Goal: Transaction & Acquisition: Purchase product/service

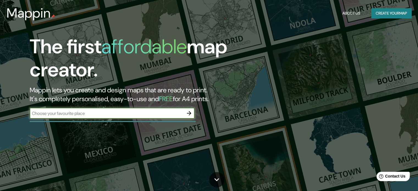
click at [68, 113] on input "text" at bounding box center [107, 113] width 154 height 6
type input "providencia chile"
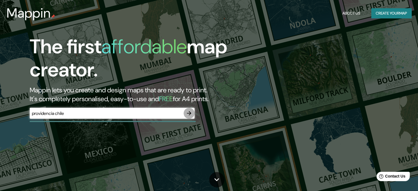
click at [188, 114] on icon "button" at bounding box center [189, 113] width 7 height 7
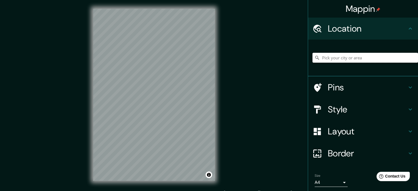
click at [345, 59] on input "Pick your city or area" at bounding box center [364, 58] width 105 height 10
click at [323, 59] on input "Pick your city or area" at bounding box center [364, 58] width 105 height 10
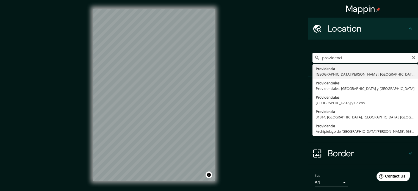
type input "Providencia, [GEOGRAPHIC_DATA][PERSON_NAME], [GEOGRAPHIC_DATA]"
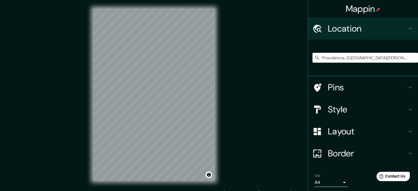
click at [328, 110] on h4 "Style" at bounding box center [367, 109] width 79 height 11
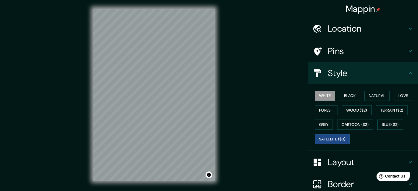
click at [337, 139] on button "Satellite ($3)" at bounding box center [331, 139] width 35 height 10
click at [376, 94] on button "Natural" at bounding box center [376, 96] width 25 height 10
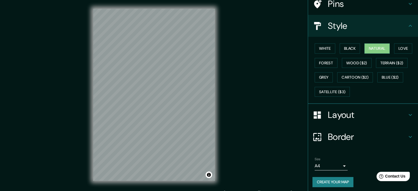
scroll to position [49, 0]
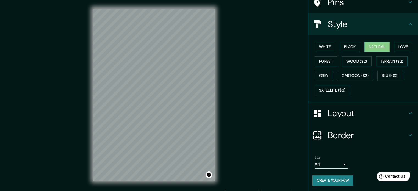
click at [340, 163] on body "Mappin Location Providencia, [GEOGRAPHIC_DATA][PERSON_NAME], [GEOGRAPHIC_DATA] …" at bounding box center [209, 95] width 418 height 191
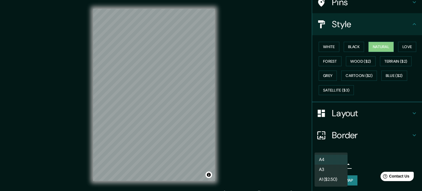
click at [330, 169] on li "A3" at bounding box center [330, 170] width 33 height 10
type input "a4"
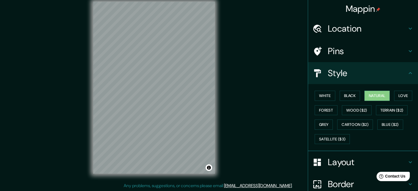
scroll to position [0, 0]
click at [344, 99] on button "Black" at bounding box center [349, 96] width 21 height 10
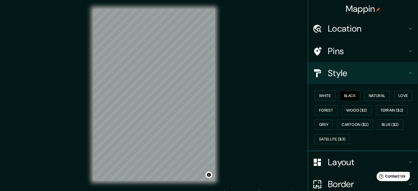
click at [401, 160] on h4 "Layout" at bounding box center [367, 162] width 79 height 11
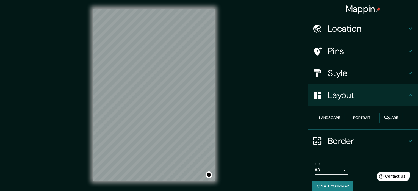
click at [338, 118] on button "Landscape" at bounding box center [329, 118] width 30 height 10
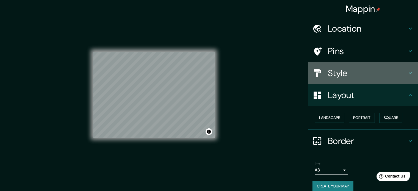
click at [407, 71] on icon at bounding box center [410, 73] width 7 height 7
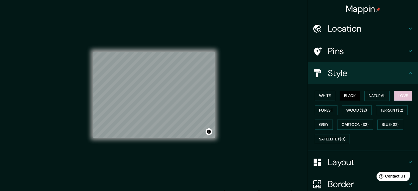
click at [402, 93] on button "Love" at bounding box center [403, 96] width 18 height 10
click at [325, 110] on button "Forest" at bounding box center [325, 110] width 23 height 10
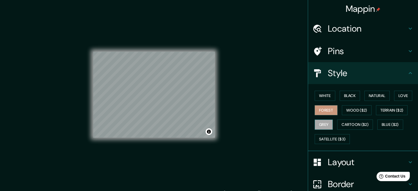
click at [322, 123] on button "Grey" at bounding box center [323, 124] width 18 height 10
click at [321, 96] on button "White" at bounding box center [324, 96] width 21 height 10
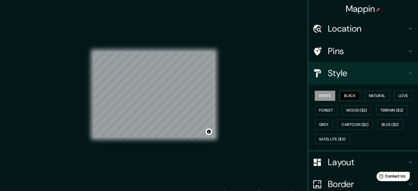
click at [342, 96] on button "Black" at bounding box center [349, 96] width 21 height 10
click at [374, 96] on button "Natural" at bounding box center [376, 96] width 25 height 10
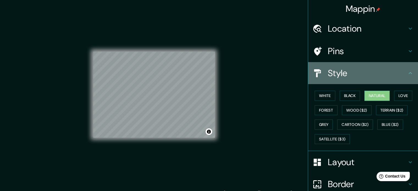
click at [407, 73] on icon at bounding box center [410, 73] width 7 height 7
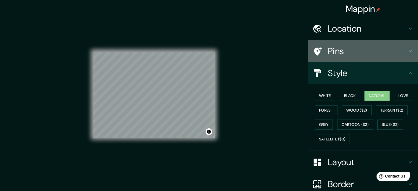
click at [408, 51] on icon at bounding box center [410, 51] width 7 height 7
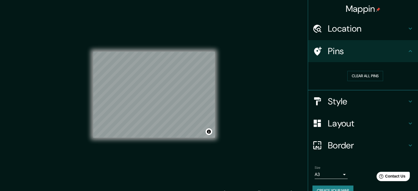
click at [408, 51] on icon at bounding box center [410, 51] width 7 height 7
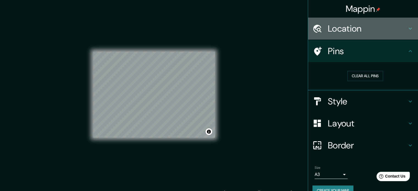
click at [408, 29] on icon at bounding box center [409, 29] width 3 height 2
